Goal: Information Seeking & Learning: Learn about a topic

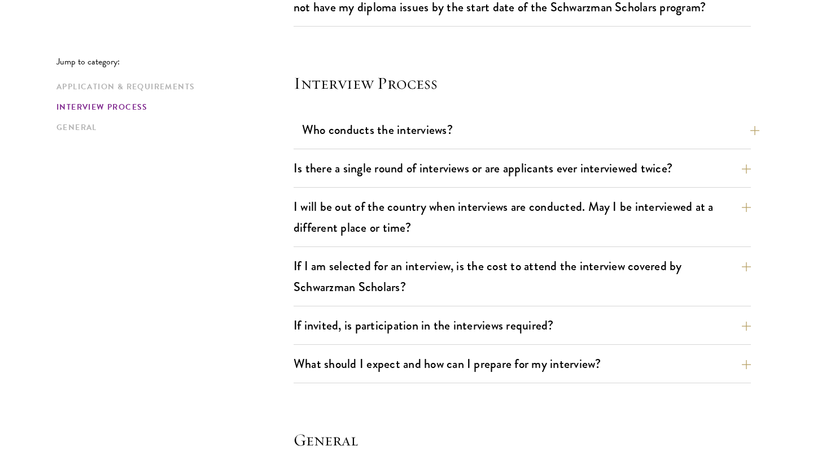
scroll to position [1245, 0]
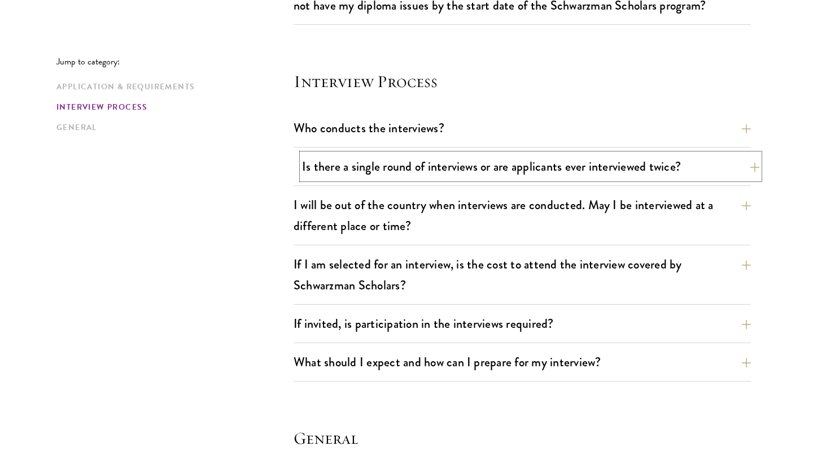
click at [463, 171] on button "Is there a single round of interviews or are applicants ever interviewed twice?" at bounding box center [530, 166] width 457 height 25
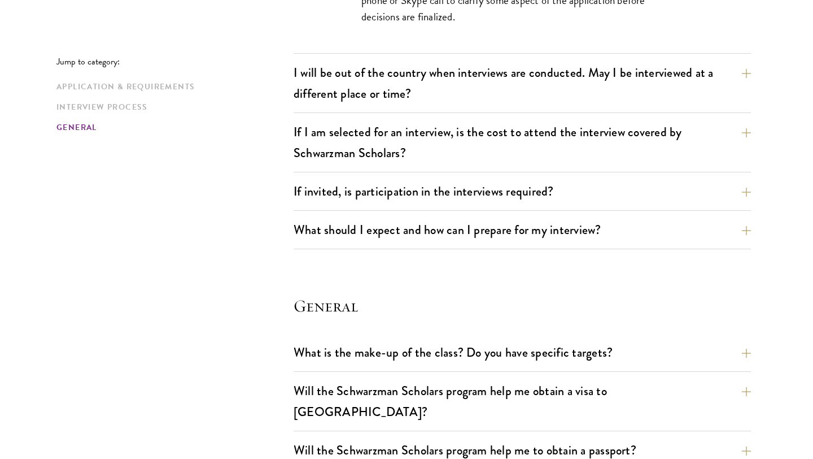
scroll to position [1476, 0]
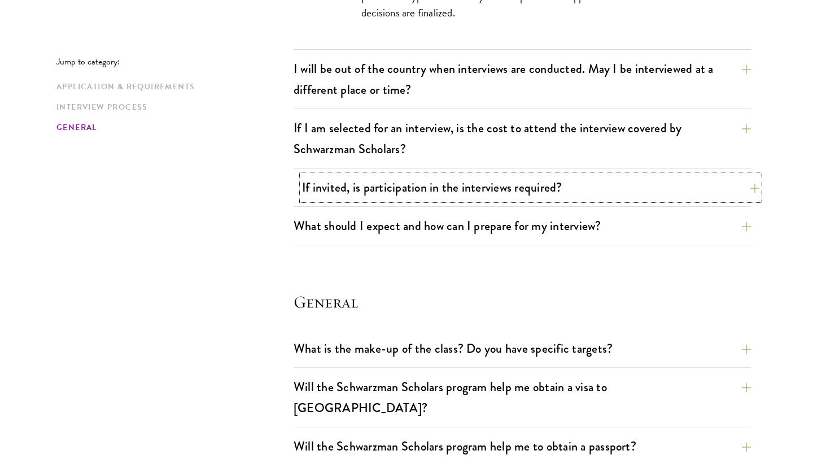
click at [492, 176] on button "If invited, is participation in the interviews required?" at bounding box center [530, 187] width 457 height 25
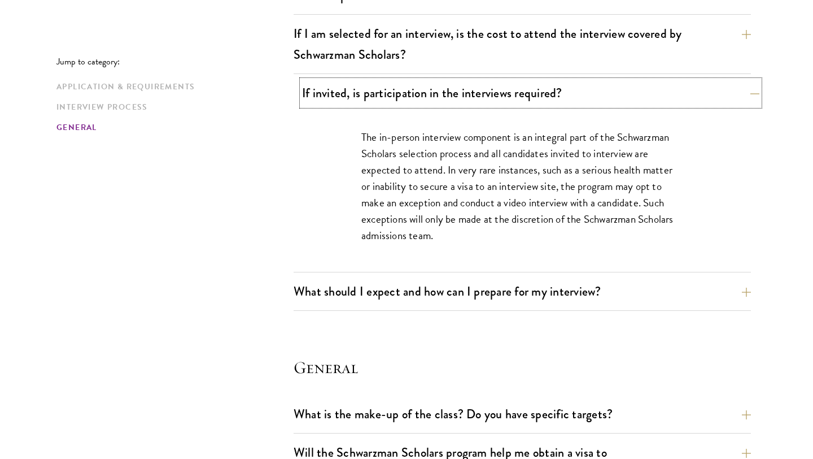
click at [509, 94] on button "If invited, is participation in the interviews required?" at bounding box center [530, 92] width 457 height 25
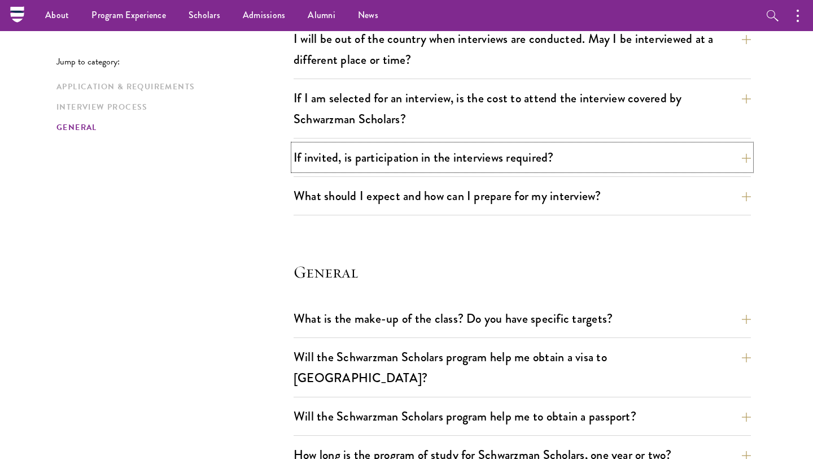
scroll to position [1401, 0]
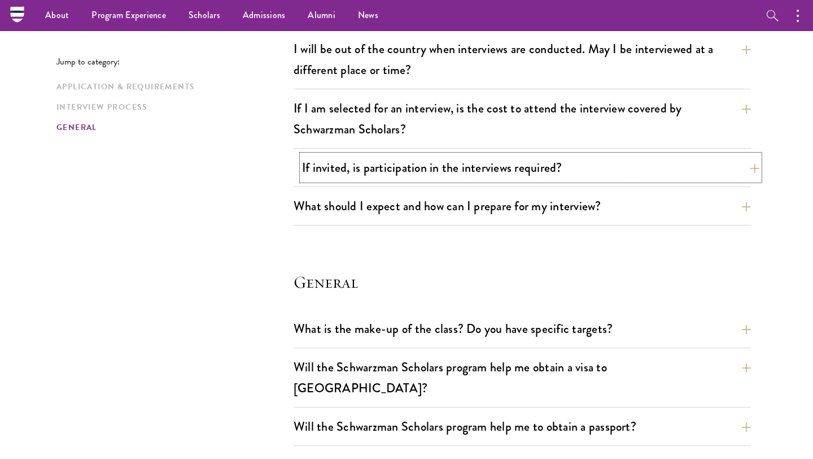
click at [516, 168] on button "If invited, is participation in the interviews required?" at bounding box center [530, 167] width 457 height 25
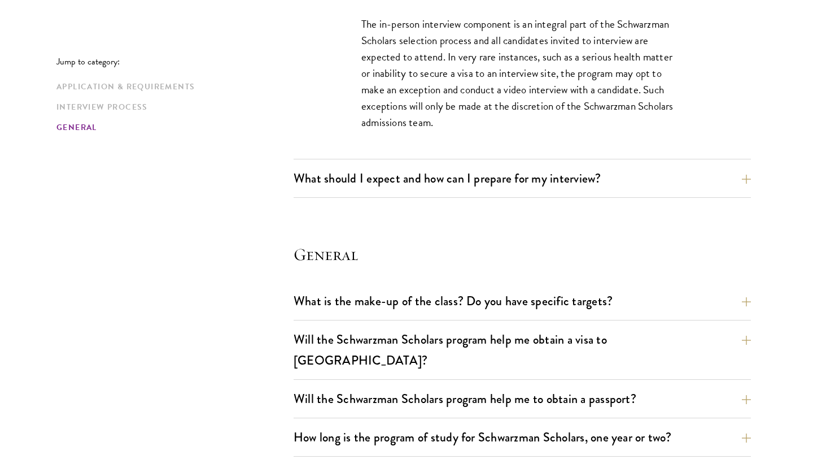
scroll to position [1610, 0]
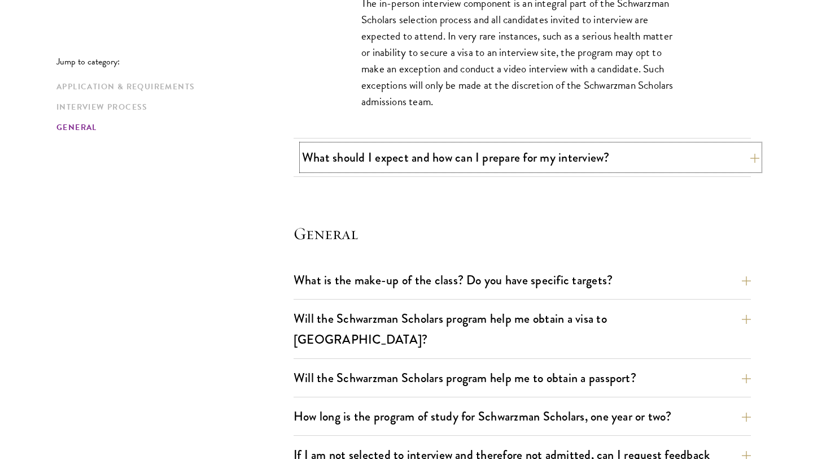
click at [494, 163] on button "What should I expect and how can I prepare for my interview?" at bounding box center [530, 157] width 457 height 25
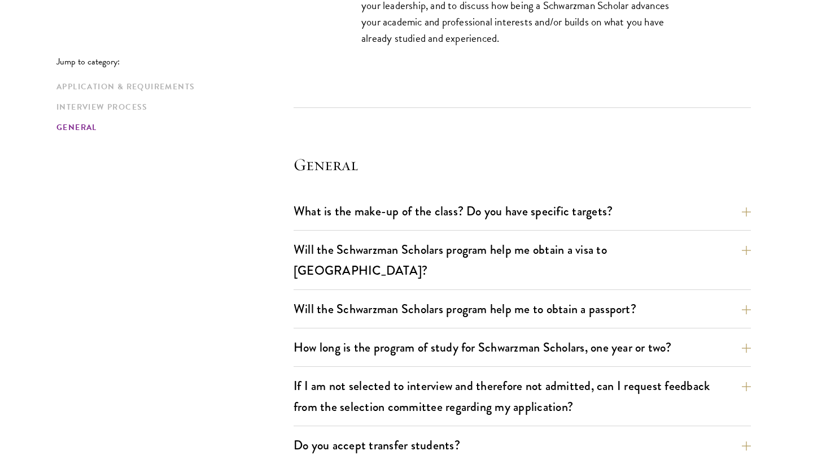
scroll to position [2260, 0]
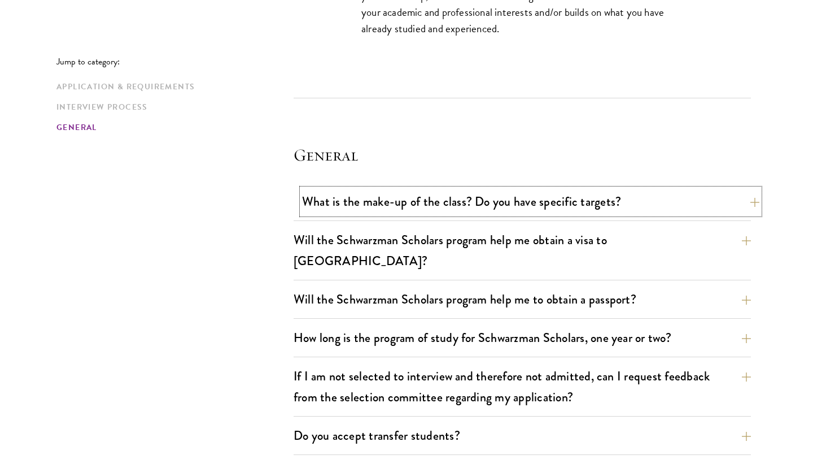
click at [437, 191] on button "What is the make-up of the class? Do you have specific targets?" at bounding box center [530, 201] width 457 height 25
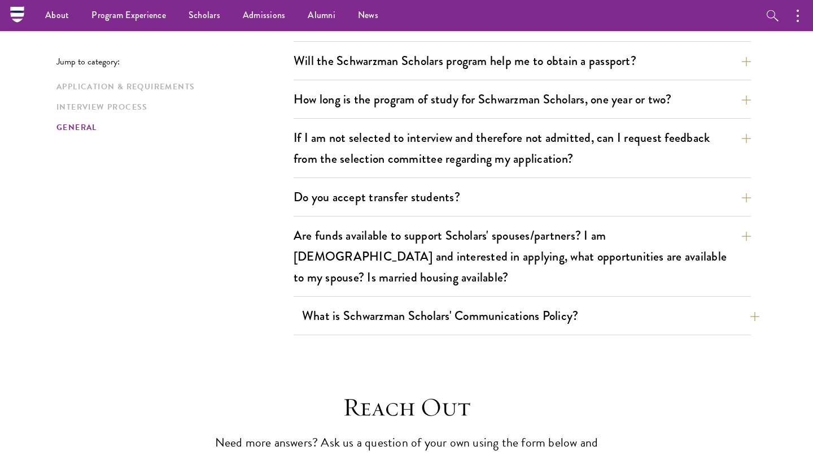
scroll to position [1989, 0]
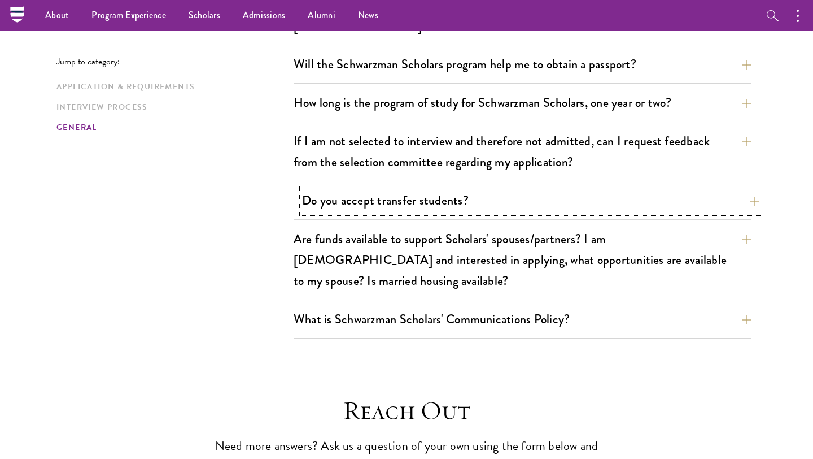
click at [451, 187] on button "Do you accept transfer students?" at bounding box center [530, 199] width 457 height 25
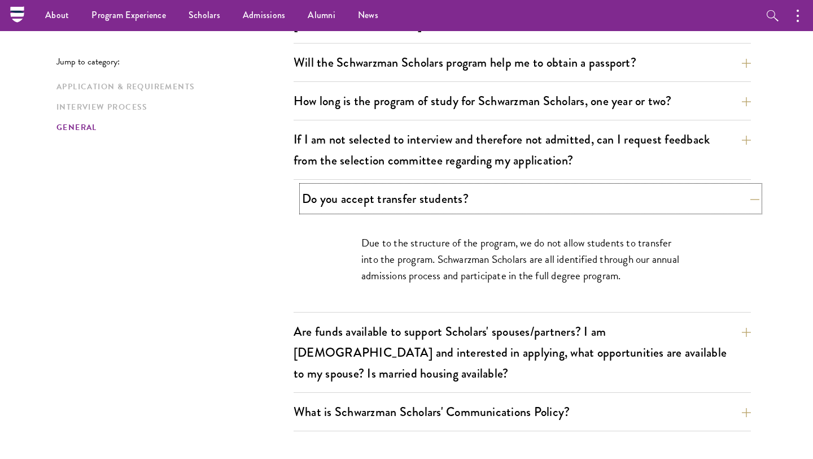
scroll to position [1763, 0]
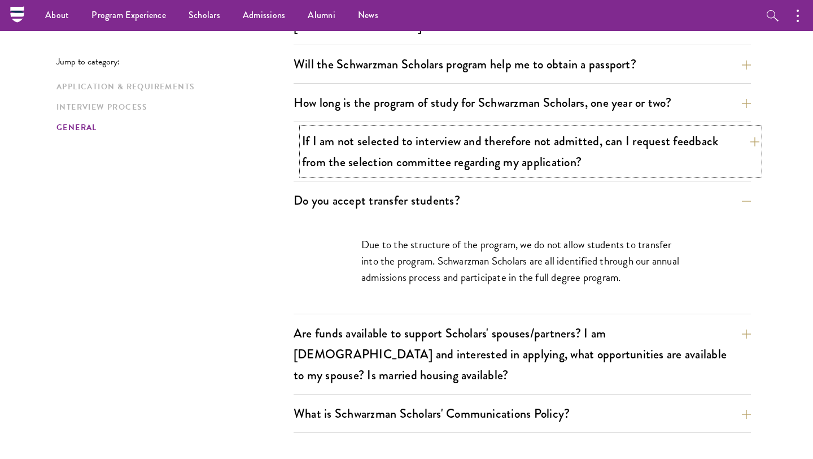
click at [497, 128] on button "If I am not selected to interview and therefore not admitted, can I request fee…" at bounding box center [530, 151] width 457 height 46
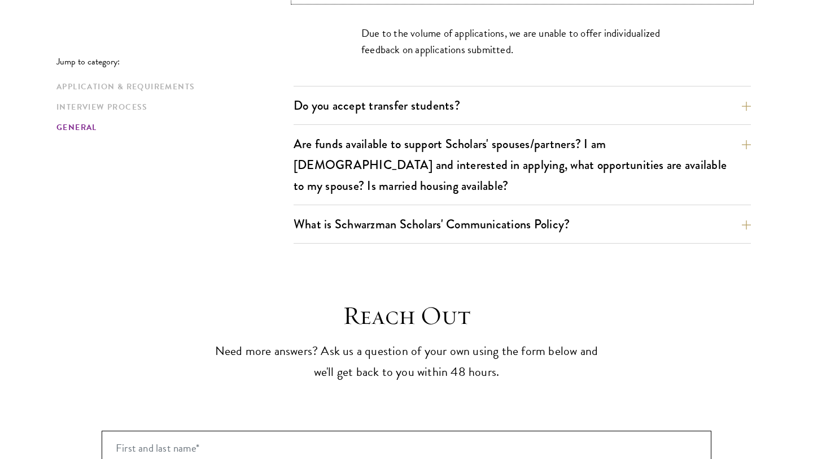
scroll to position [1949, 0]
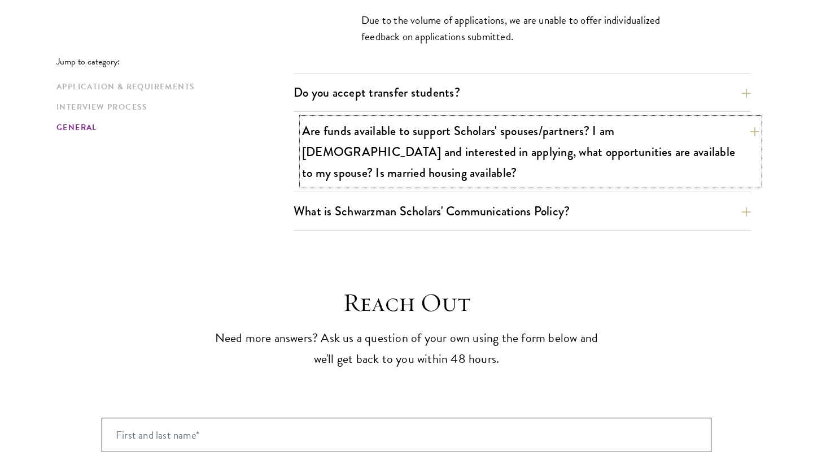
click at [534, 141] on button "Are funds available to support Scholars' spouses/partners? I am married and int…" at bounding box center [530, 151] width 457 height 67
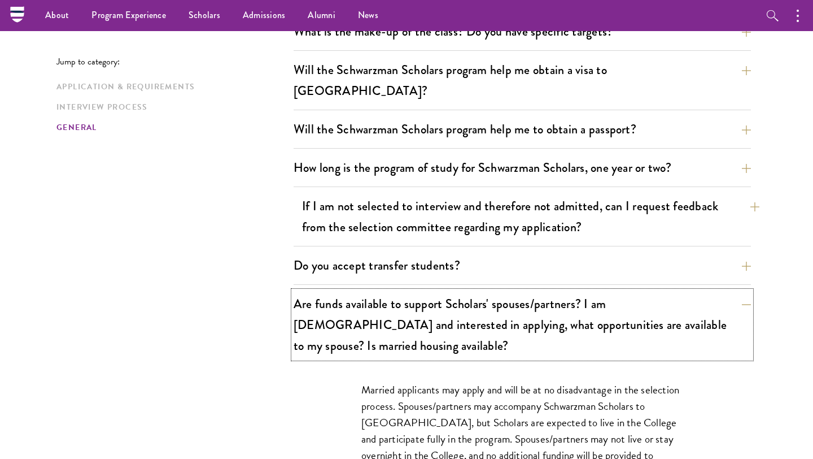
scroll to position [1237, 0]
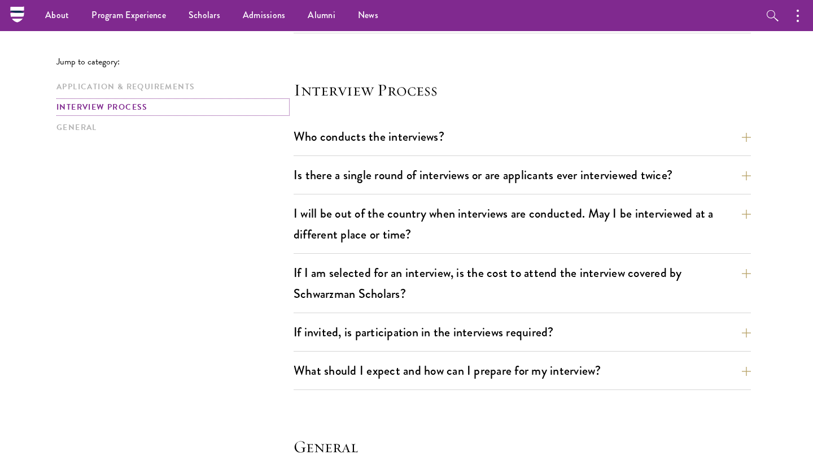
click at [102, 106] on link "Interview Process" at bounding box center [171, 107] width 230 height 12
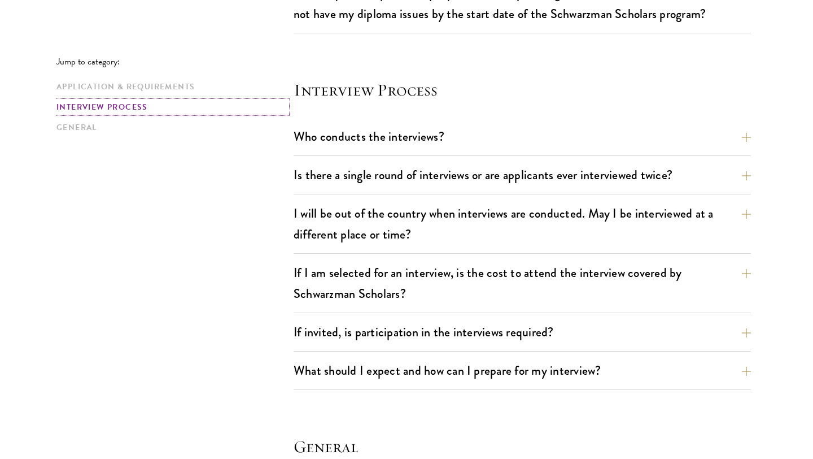
scroll to position [1259, 0]
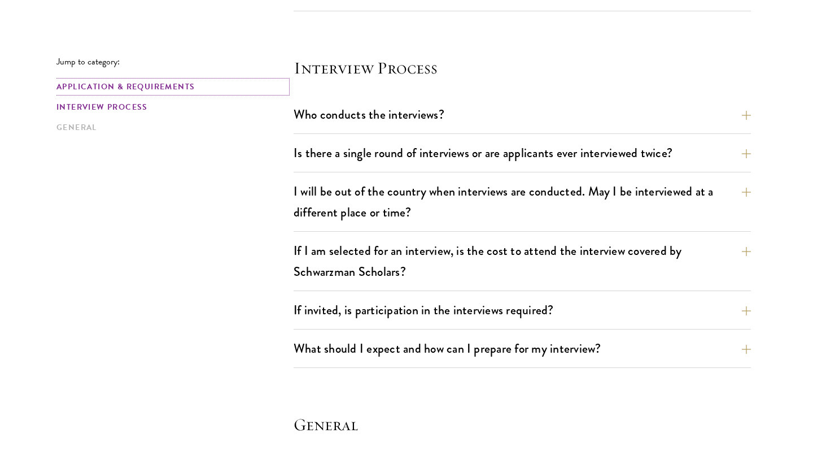
click at [155, 87] on link "Application & Requirements" at bounding box center [171, 87] width 230 height 12
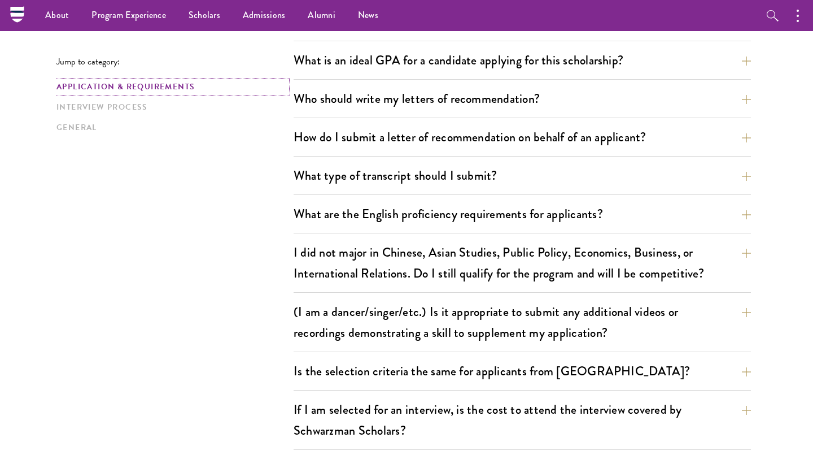
scroll to position [644, 0]
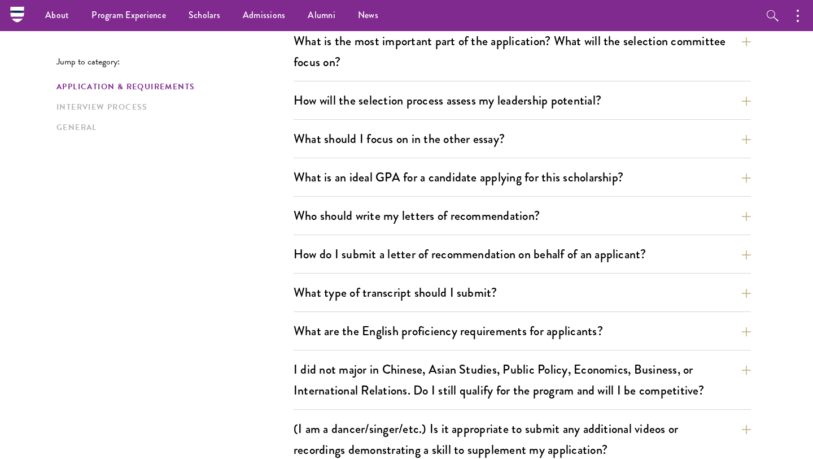
click at [471, 190] on div "What is an ideal GPA for a candidate applying for this scholarship? GPAs and gr…" at bounding box center [522, 180] width 457 height 32
click at [468, 180] on button "What is an ideal GPA for a candidate applying for this scholarship?" at bounding box center [530, 176] width 457 height 25
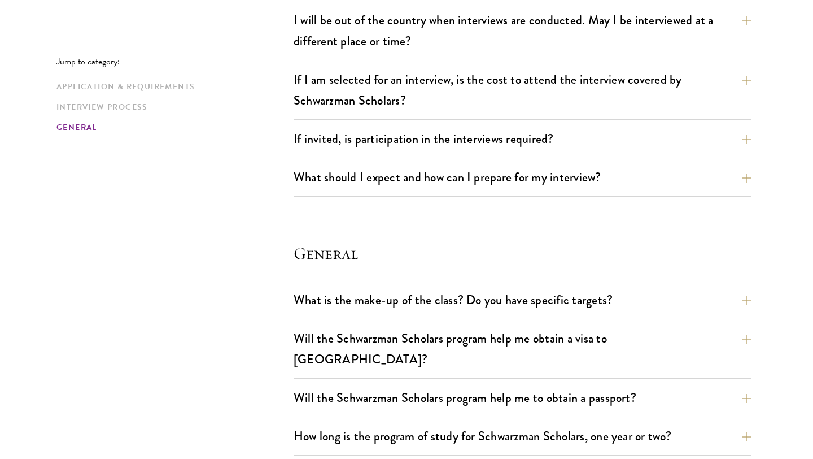
scroll to position [1643, 0]
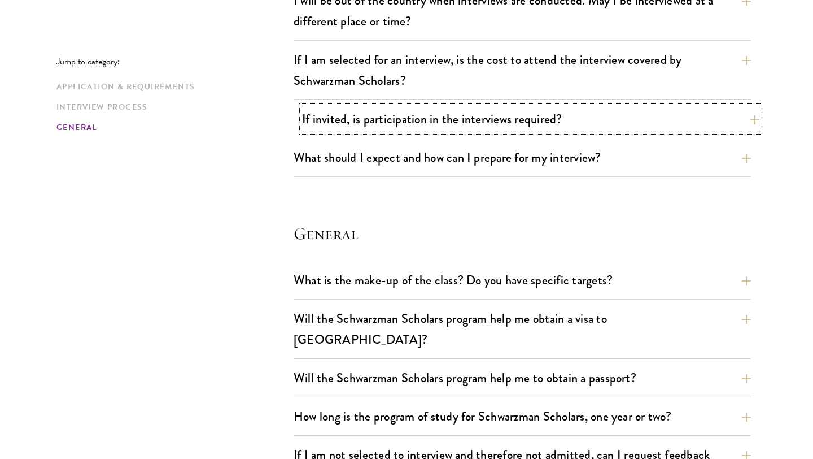
click at [439, 116] on button "If invited, is participation in the interviews required?" at bounding box center [530, 118] width 457 height 25
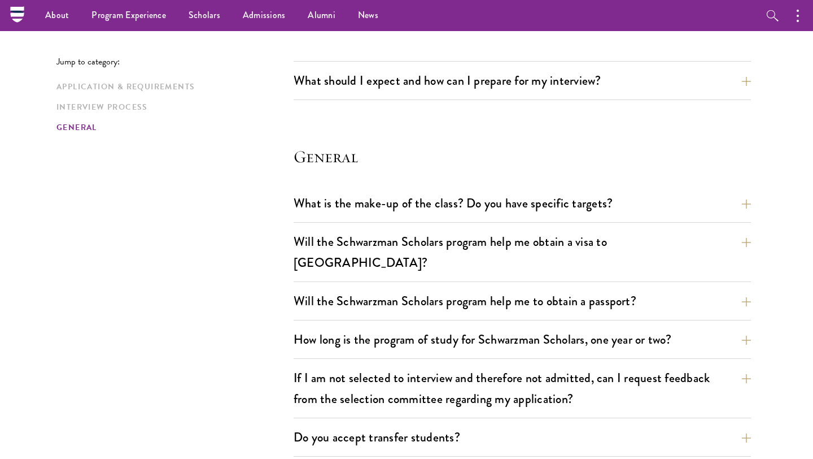
scroll to position [1660, 0]
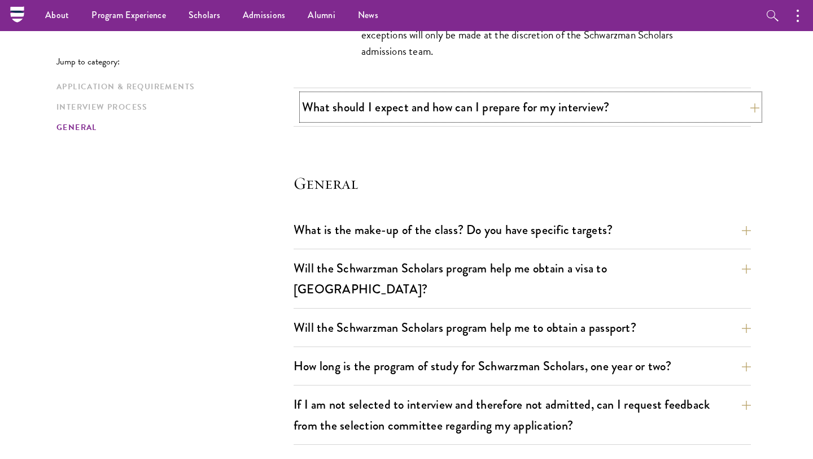
click at [389, 98] on button "What should I expect and how can I prepare for my interview?" at bounding box center [530, 106] width 457 height 25
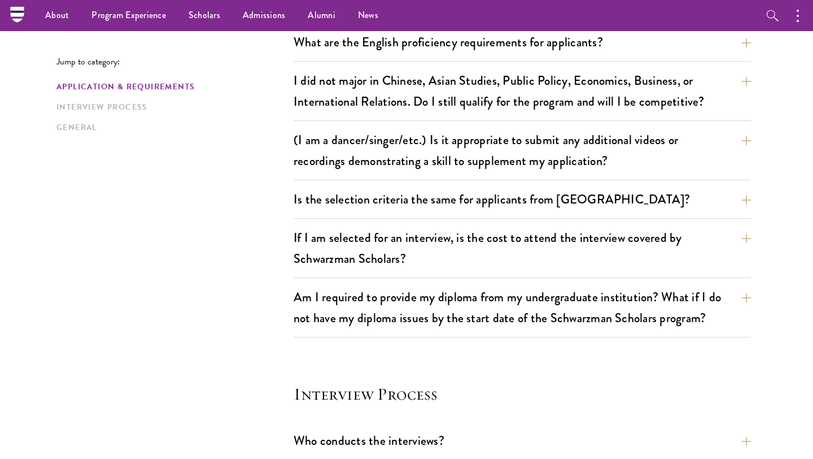
scroll to position [601, 0]
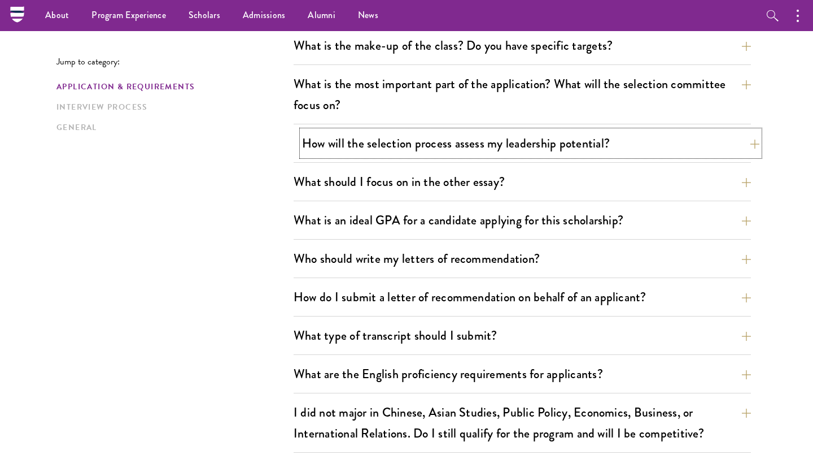
click at [468, 142] on button "How will the selection process assess my leadership potential?" at bounding box center [530, 142] width 457 height 25
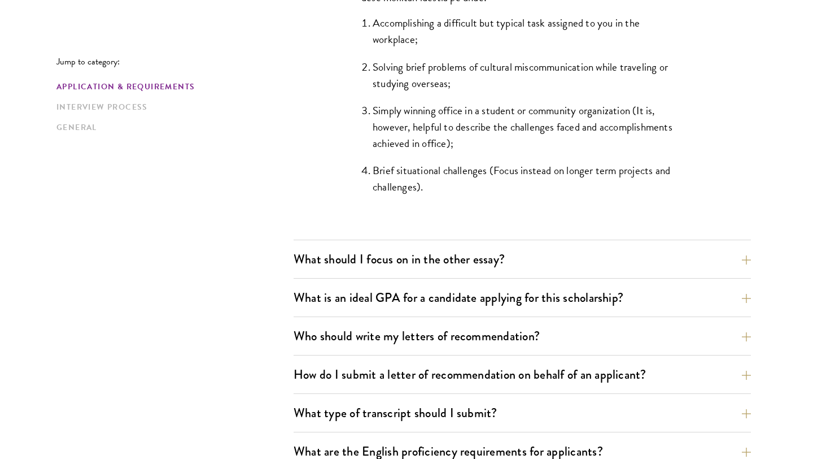
scroll to position [1156, 0]
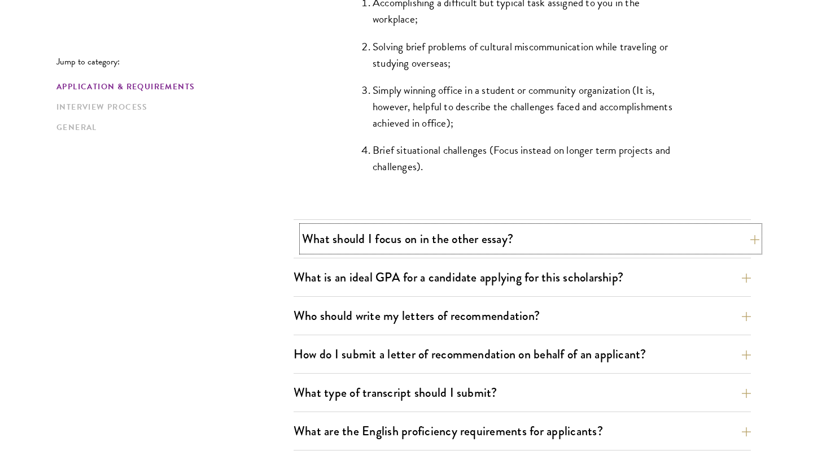
click at [469, 238] on button "What should I focus on in the other essay?" at bounding box center [530, 238] width 457 height 25
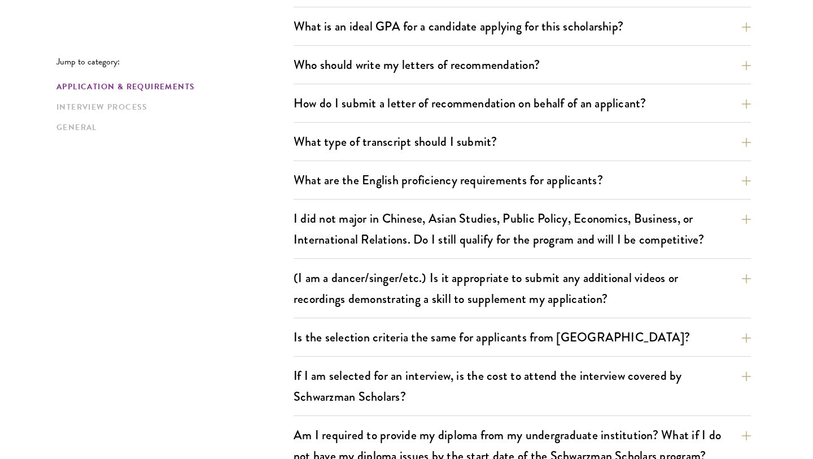
scroll to position [1035, 0]
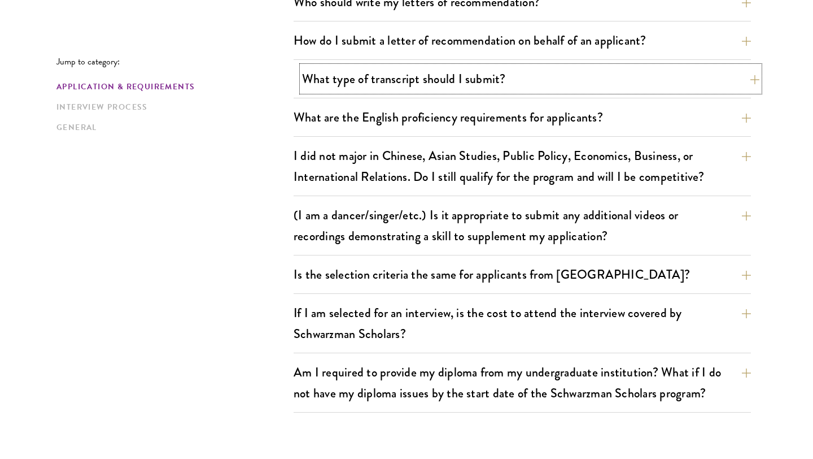
click at [454, 75] on button "What type of transcript should I submit?" at bounding box center [530, 78] width 457 height 25
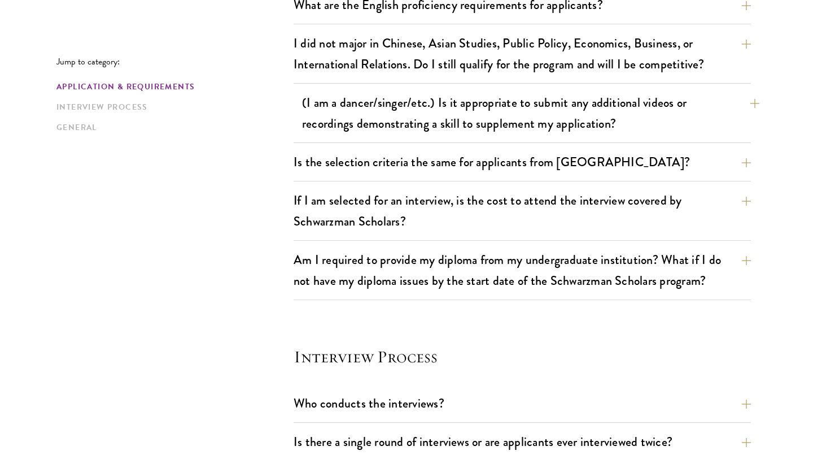
scroll to position [1164, 0]
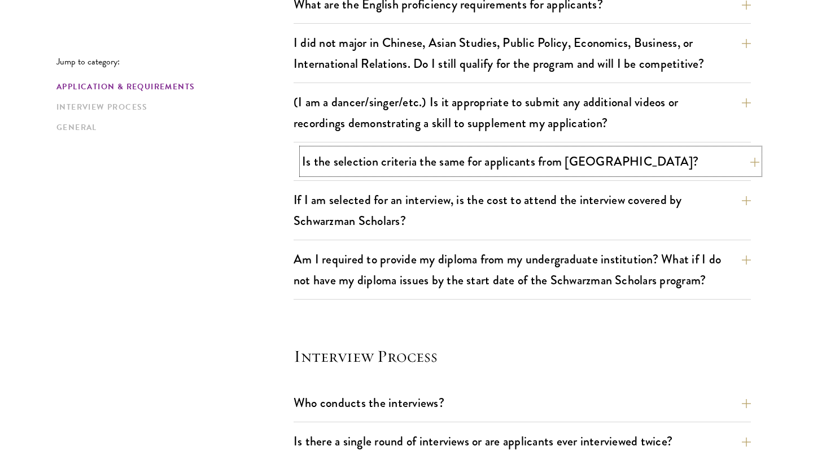
click at [548, 160] on button "Is the selection criteria the same for applicants from China?" at bounding box center [530, 161] width 457 height 25
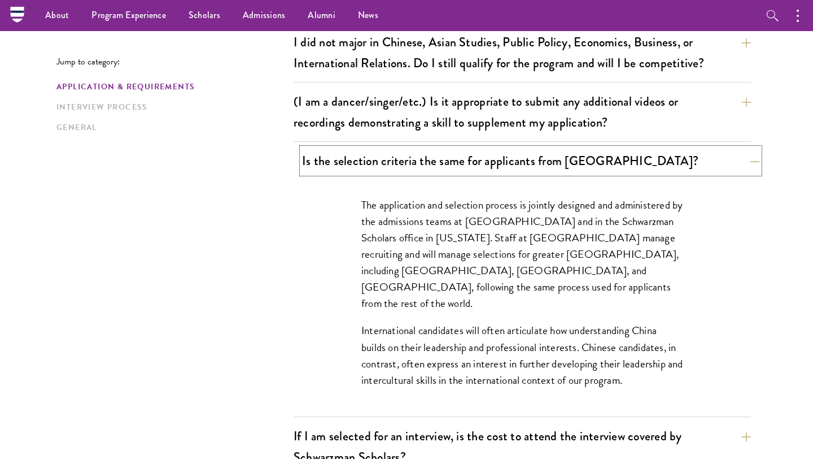
scroll to position [971, 0]
click at [548, 160] on button "Is the selection criteria the same for applicants from China?" at bounding box center [530, 161] width 457 height 25
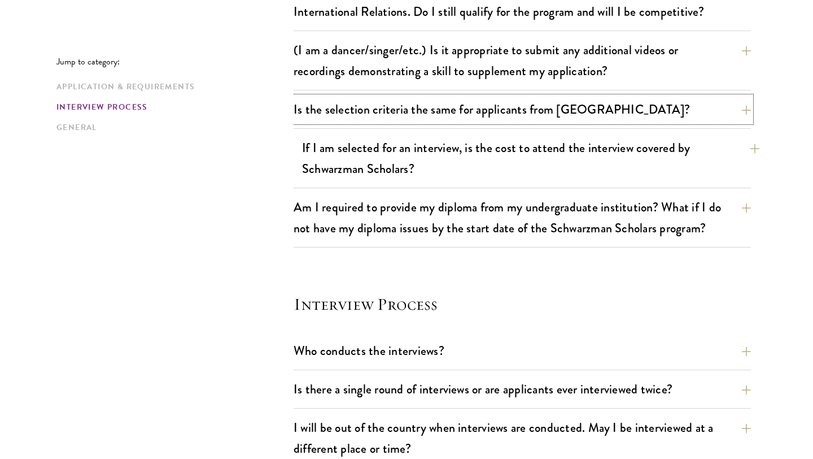
scroll to position [1024, 0]
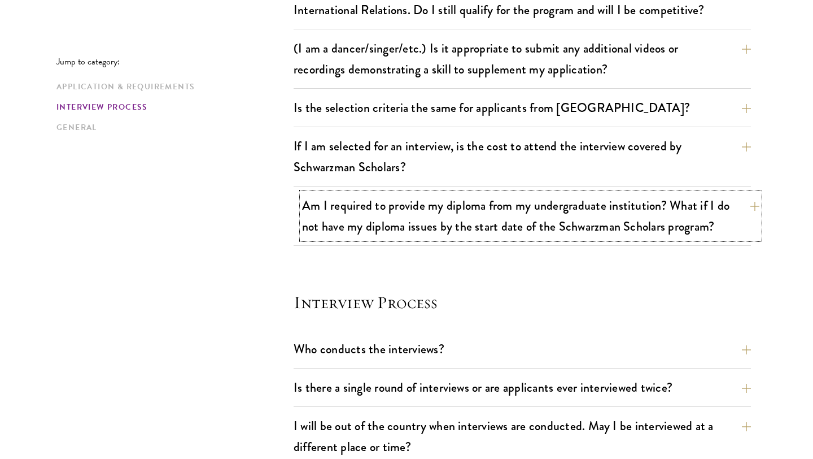
click at [521, 220] on button "Am I required to provide my diploma from my undergraduate institution? What if …" at bounding box center [530, 216] width 457 height 46
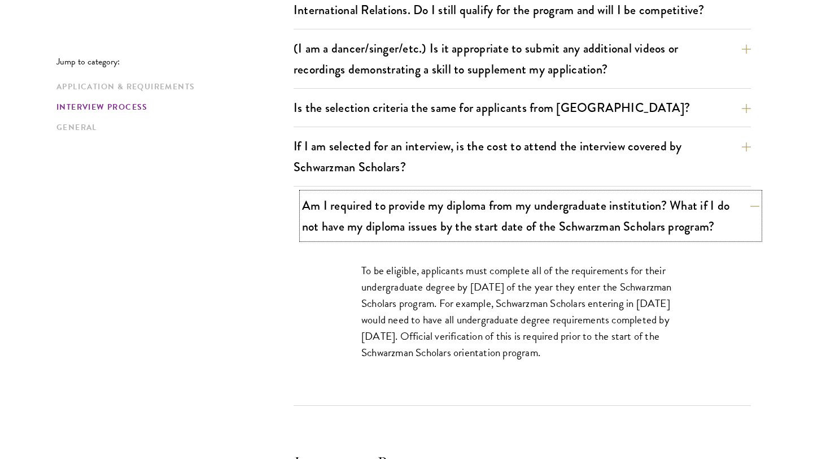
click at [522, 223] on button "Am I required to provide my diploma from my undergraduate institution? What if …" at bounding box center [530, 216] width 457 height 46
